Goal: Navigation & Orientation: Find specific page/section

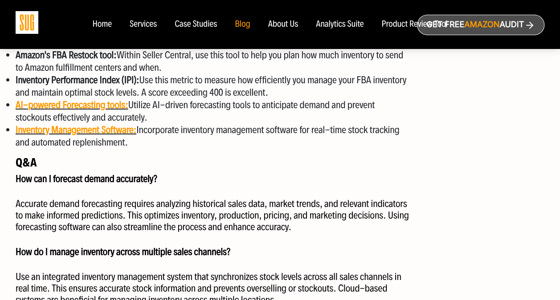
scroll to position [1646, 0]
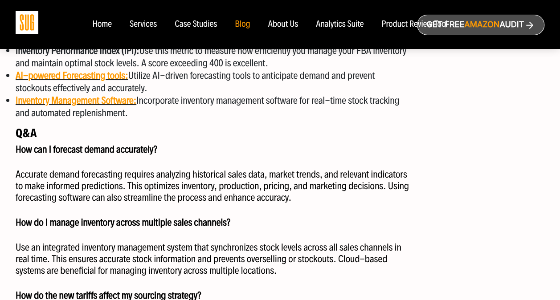
click at [338, 25] on div "Analytics Suite" at bounding box center [340, 25] width 48 height 10
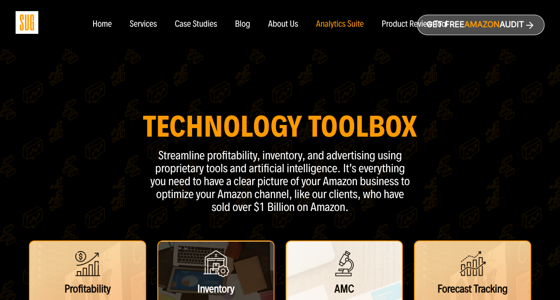
click at [151, 22] on div "Services" at bounding box center [143, 25] width 27 height 10
